Goal: Information Seeking & Learning: Learn about a topic

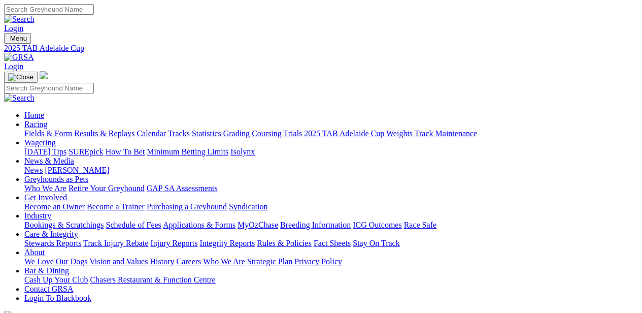
click at [49, 129] on link "Fields & Form" at bounding box center [48, 133] width 48 height 9
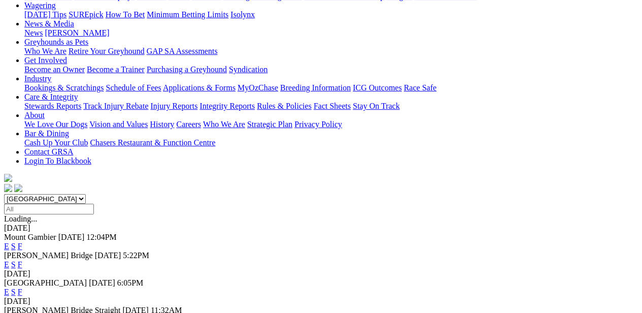
scroll to position [138, 0]
click at [9, 259] on span "E" at bounding box center [6, 263] width 5 height 9
click at [9, 259] on link "E" at bounding box center [6, 263] width 5 height 9
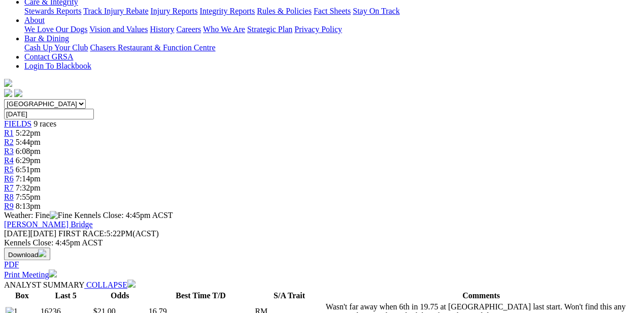
scroll to position [232, 0]
drag, startPoint x: 341, startPoint y: 177, endPoint x: 406, endPoint y: 179, distance: 65.0
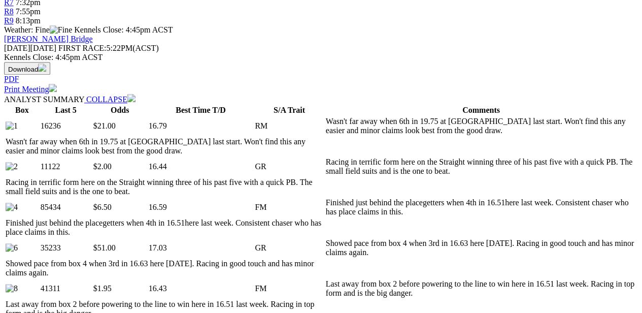
scroll to position [417, 0]
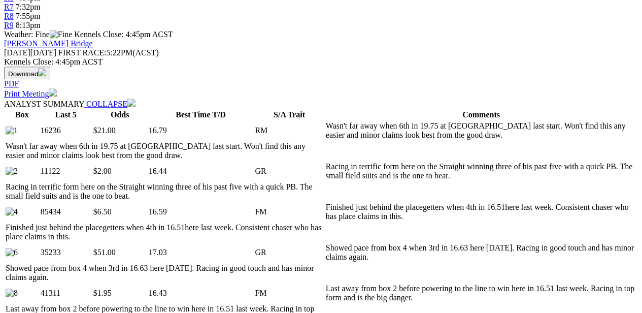
scroll to position [412, 0]
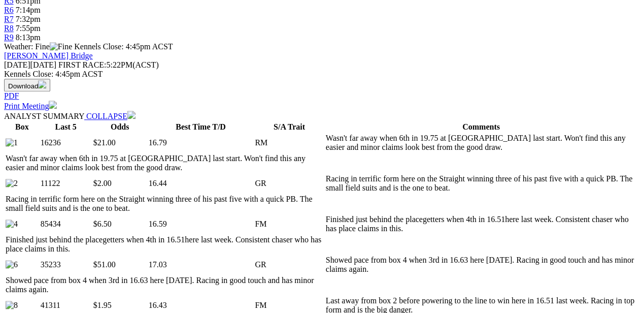
scroll to position [408, 0]
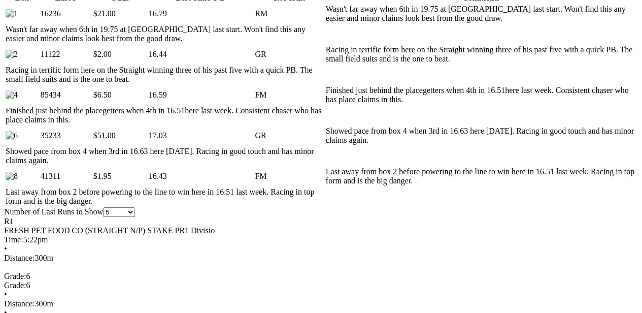
scroll to position [537, 0]
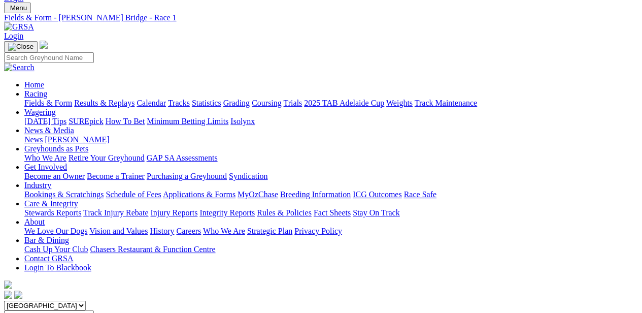
scroll to position [0, 0]
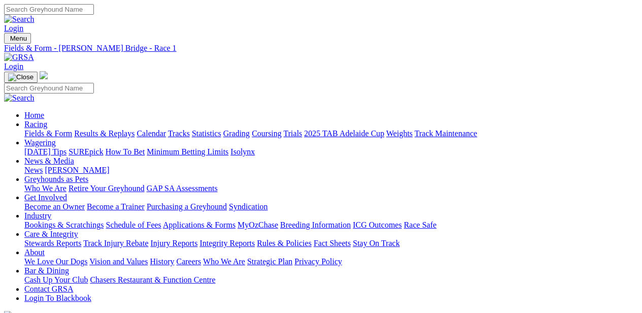
click at [67, 193] on link "Get Involved" at bounding box center [45, 197] width 43 height 9
click at [51, 211] on link "Industry" at bounding box center [37, 215] width 27 height 9
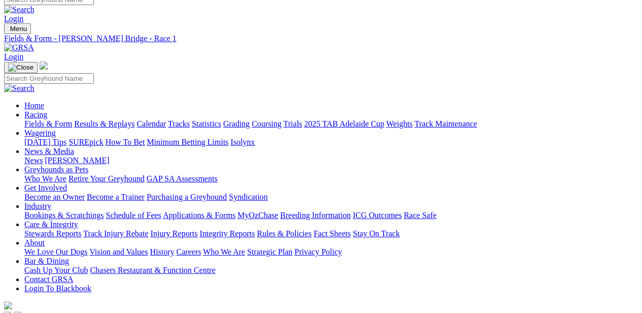
scroll to position [11, 0]
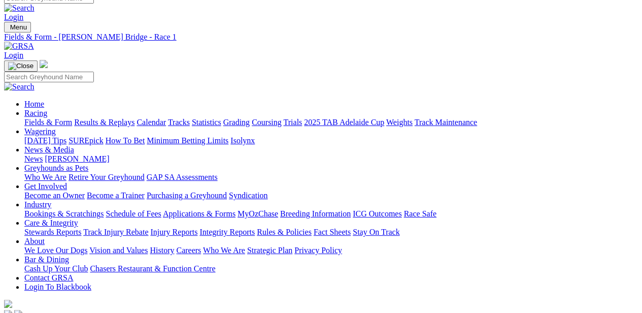
click at [34, 42] on img at bounding box center [19, 46] width 30 height 9
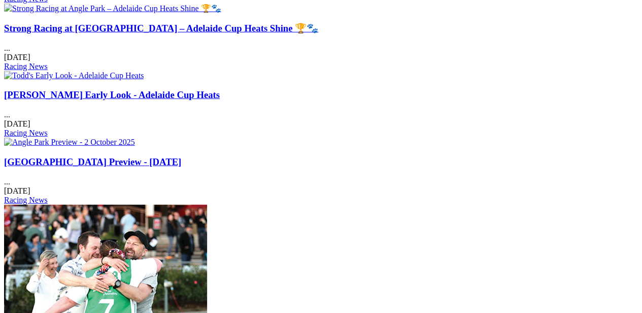
scroll to position [1366, 0]
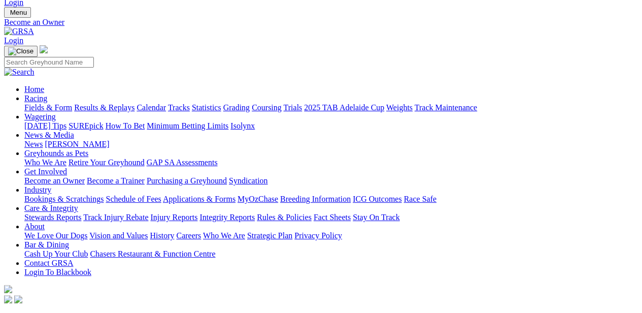
scroll to position [26, 0]
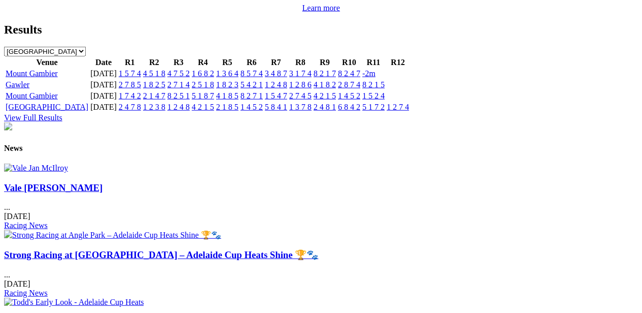
scroll to position [1139, 0]
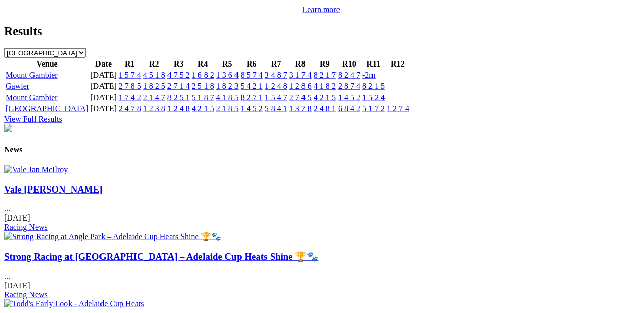
click at [68, 165] on img at bounding box center [36, 169] width 64 height 9
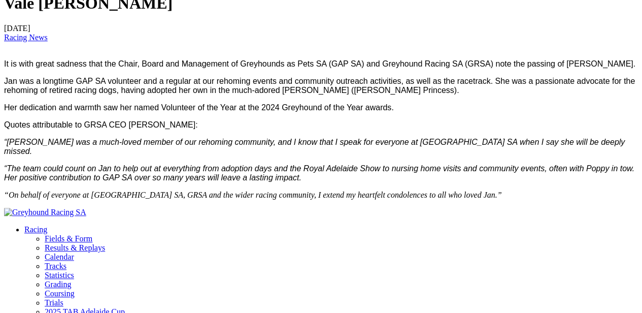
scroll to position [347, 0]
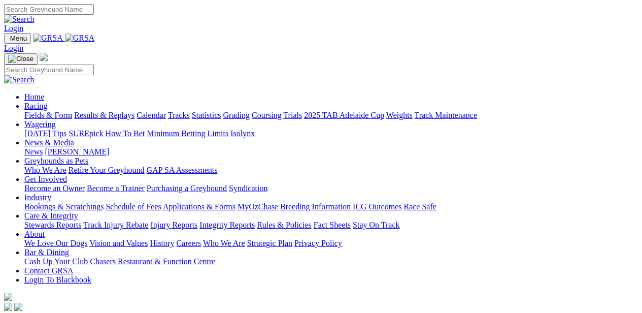
scroll to position [1139, 0]
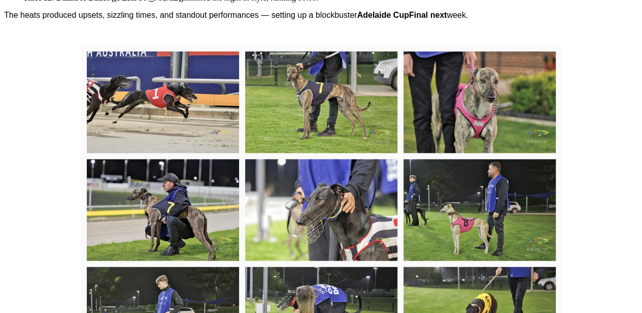
scroll to position [608, 6]
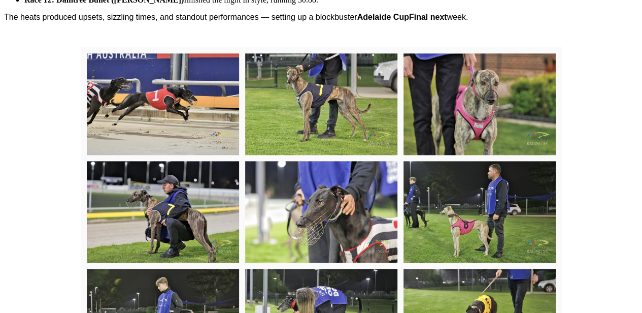
click at [132, 103] on img at bounding box center [163, 104] width 152 height 102
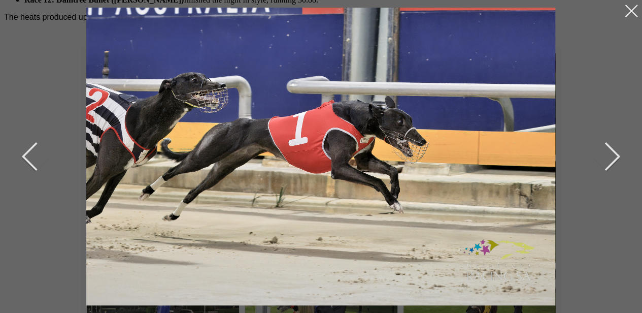
click at [629, 9] on div at bounding box center [631, 11] width 16 height 16
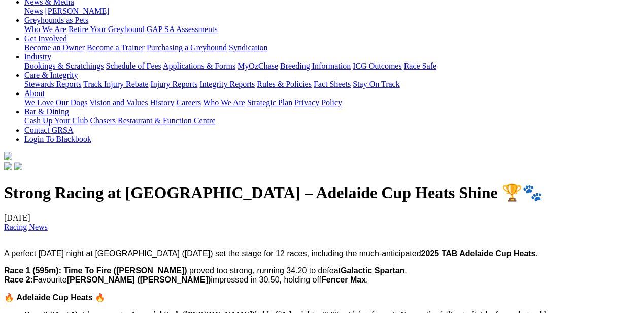
scroll to position [0, 6]
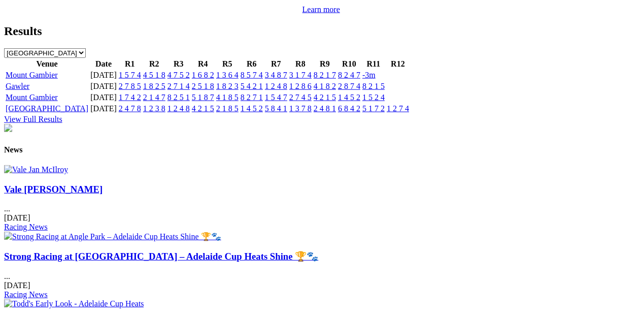
scroll to position [1163, 0]
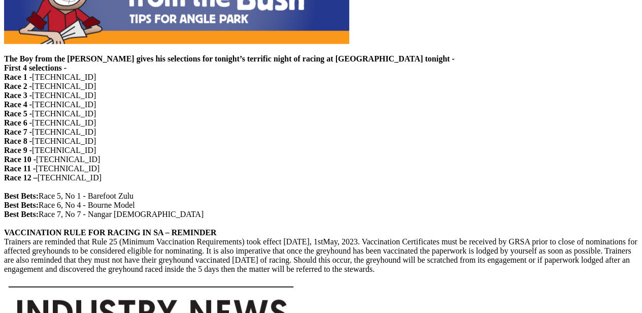
scroll to position [979, 0]
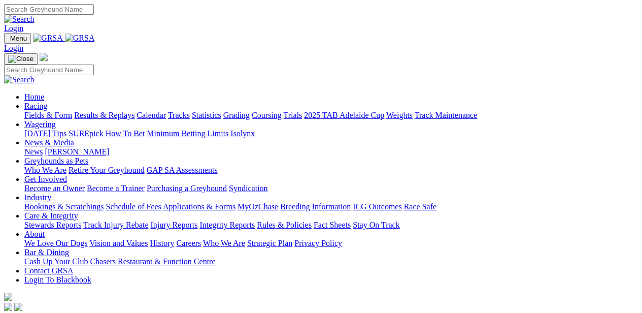
click at [69, 248] on link "Bar & Dining" at bounding box center [46, 252] width 45 height 9
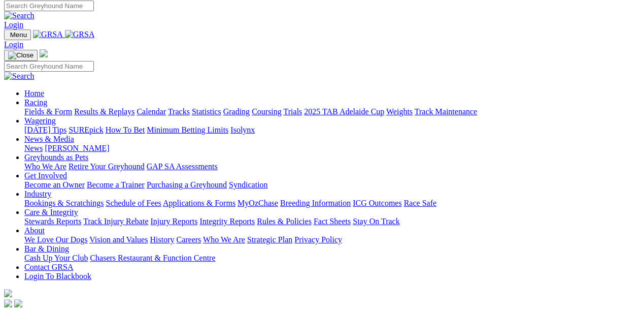
scroll to position [0, 0]
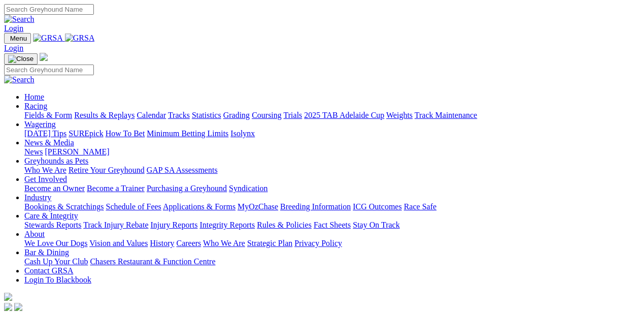
click at [69, 248] on link "Bar & Dining" at bounding box center [46, 252] width 45 height 9
click at [45, 229] on link "About" at bounding box center [34, 233] width 20 height 9
click at [215, 257] on link "Chasers Restaurant & Function Centre" at bounding box center [152, 261] width 125 height 9
